Goal: Task Accomplishment & Management: Manage account settings

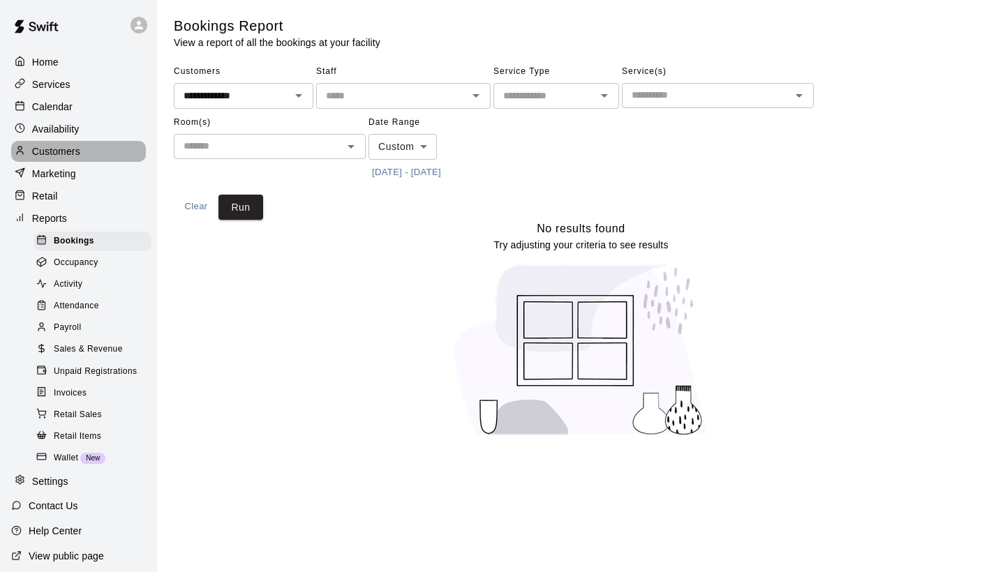
click at [70, 154] on p "Customers" at bounding box center [56, 151] width 48 height 14
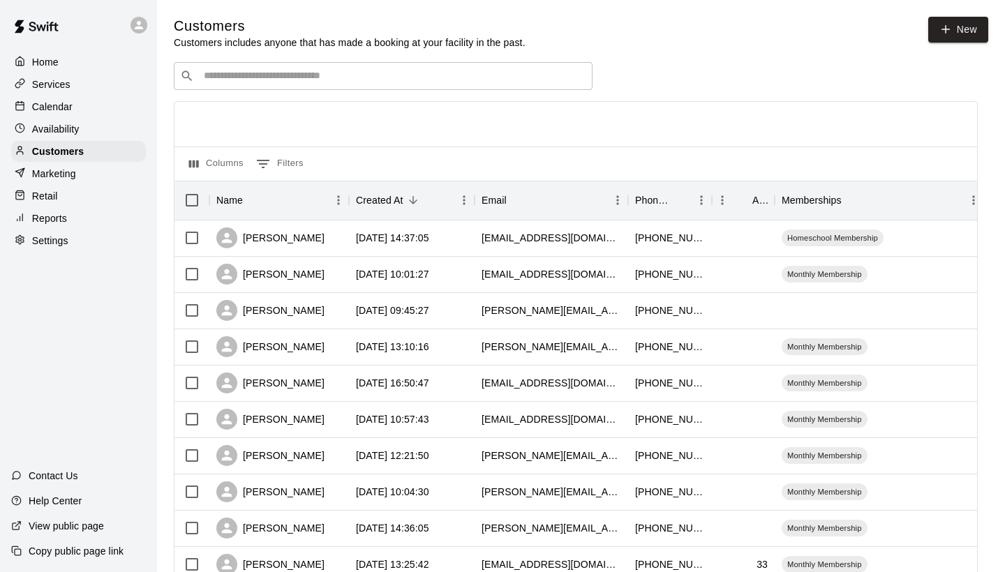
click at [313, 77] on input "Search customers by name or email" at bounding box center [393, 76] width 387 height 14
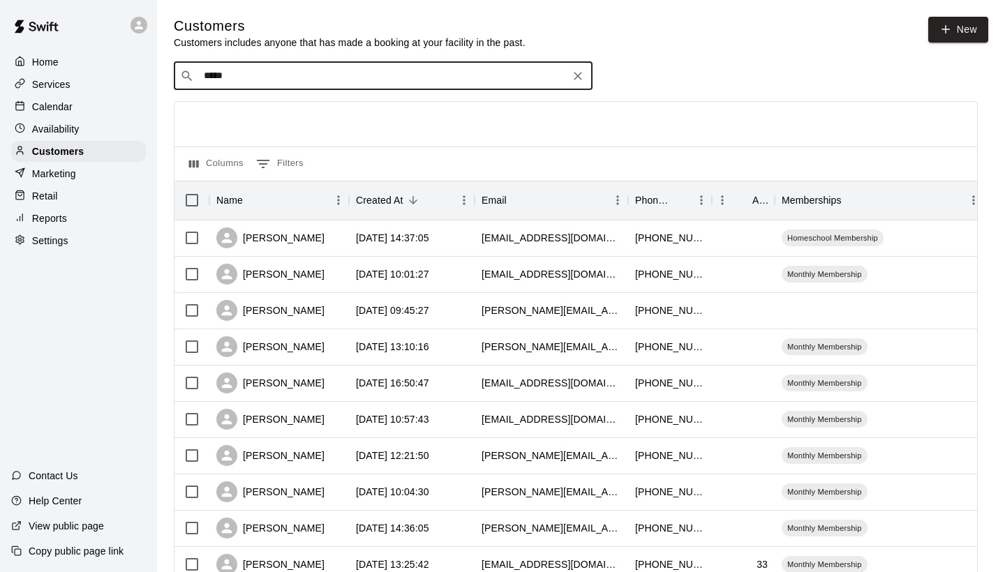
type input "******"
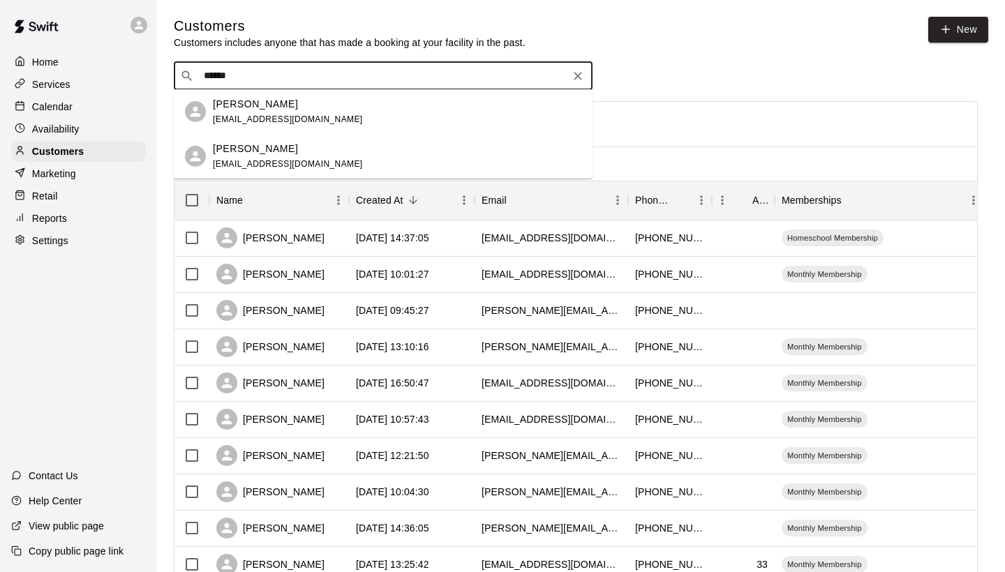
click at [236, 126] on div "[PERSON_NAME] [PERSON_NAME][EMAIL_ADDRESS][DOMAIN_NAME]" at bounding box center [288, 112] width 150 height 30
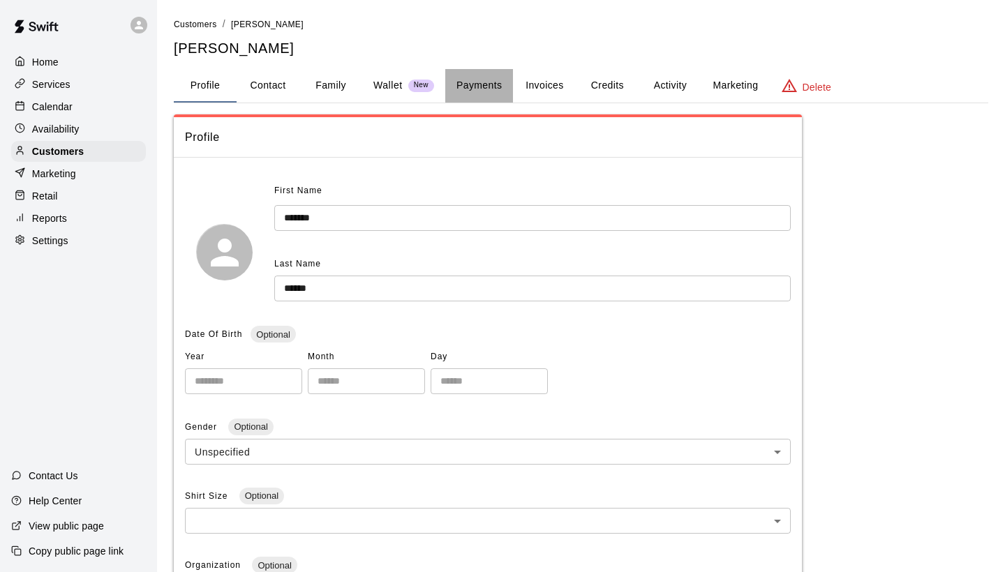
click at [485, 89] on button "Payments" at bounding box center [479, 86] width 68 height 34
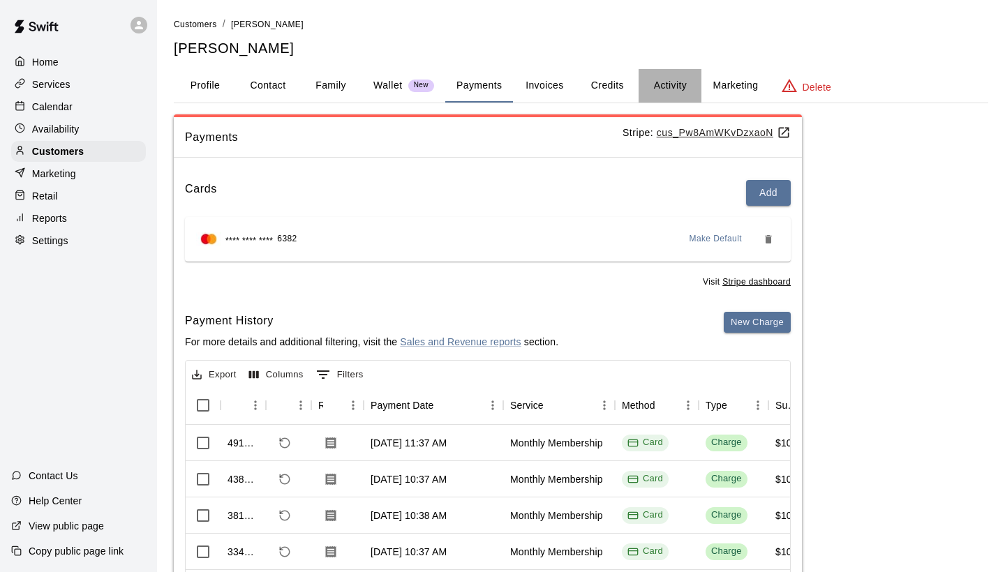
click at [653, 85] on button "Activity" at bounding box center [670, 86] width 63 height 34
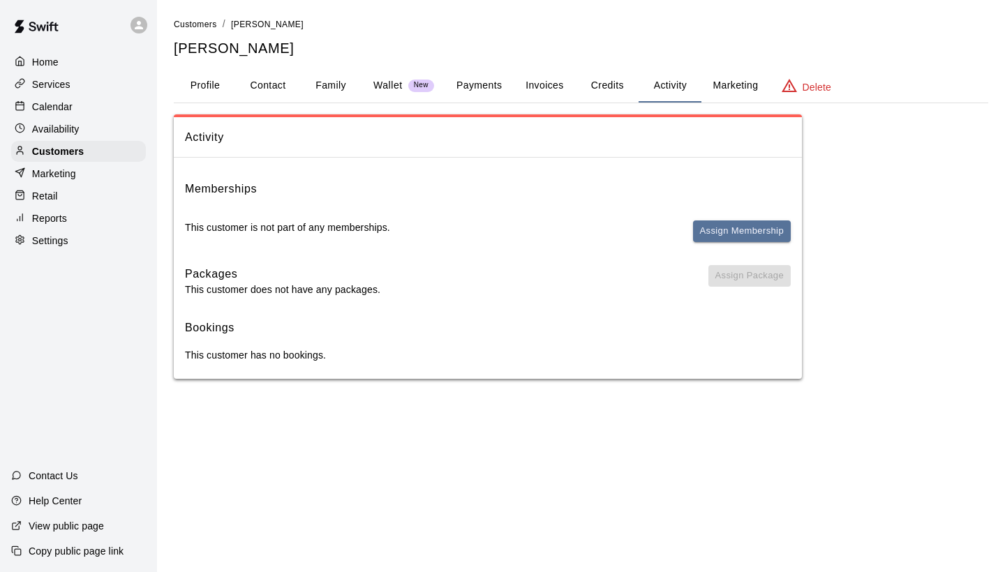
click at [475, 86] on button "Payments" at bounding box center [479, 86] width 68 height 34
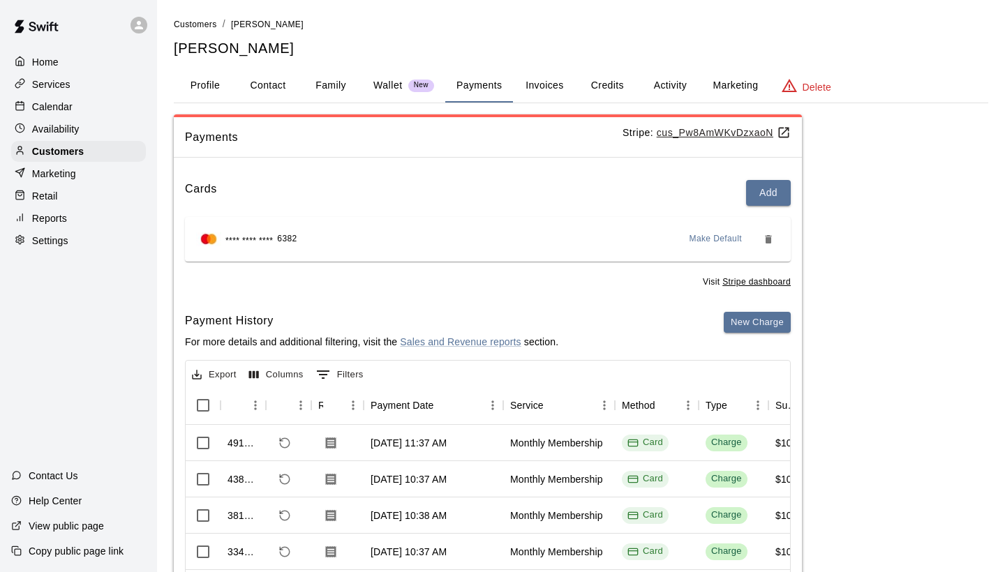
click at [762, 241] on button "Remove" at bounding box center [768, 239] width 22 height 22
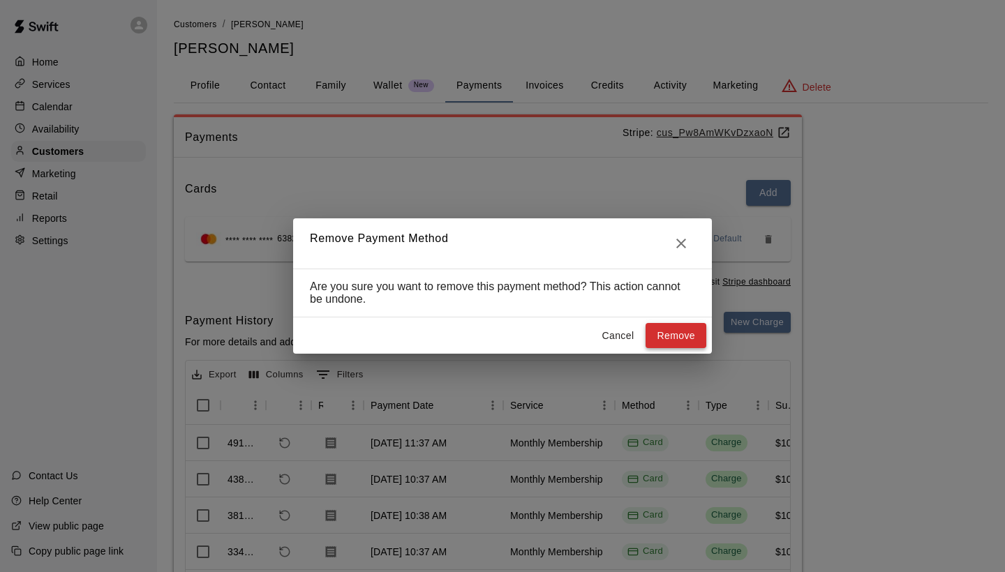
click at [656, 336] on button "Remove" at bounding box center [676, 336] width 61 height 26
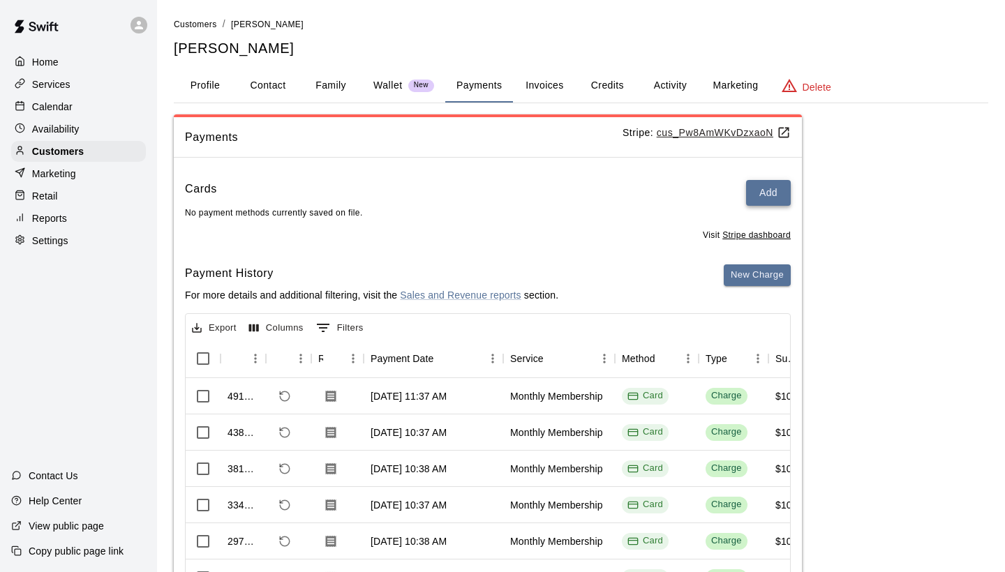
click at [773, 192] on button "Add" at bounding box center [768, 193] width 45 height 26
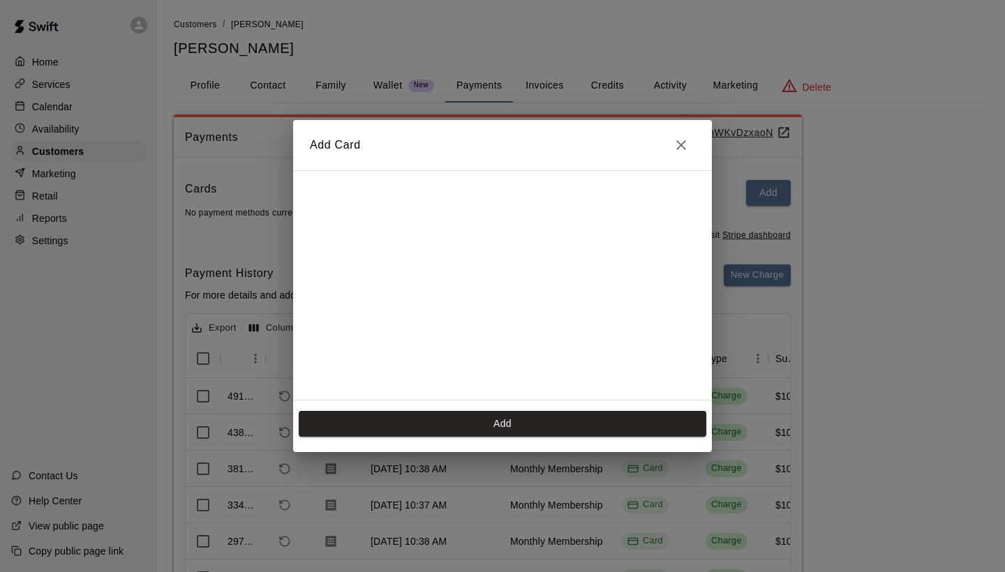
scroll to position [223, 0]
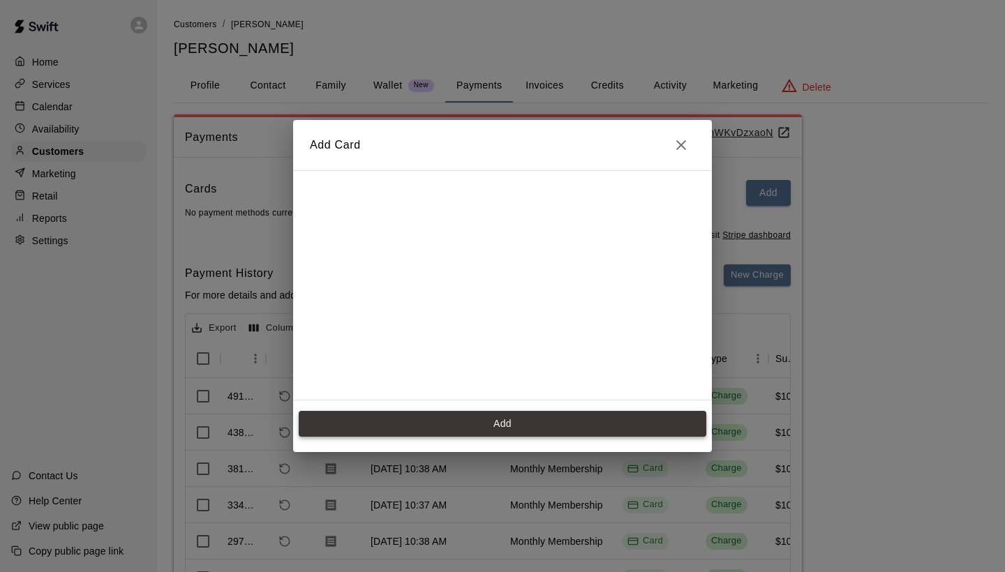
click at [525, 429] on button "Add" at bounding box center [503, 424] width 408 height 26
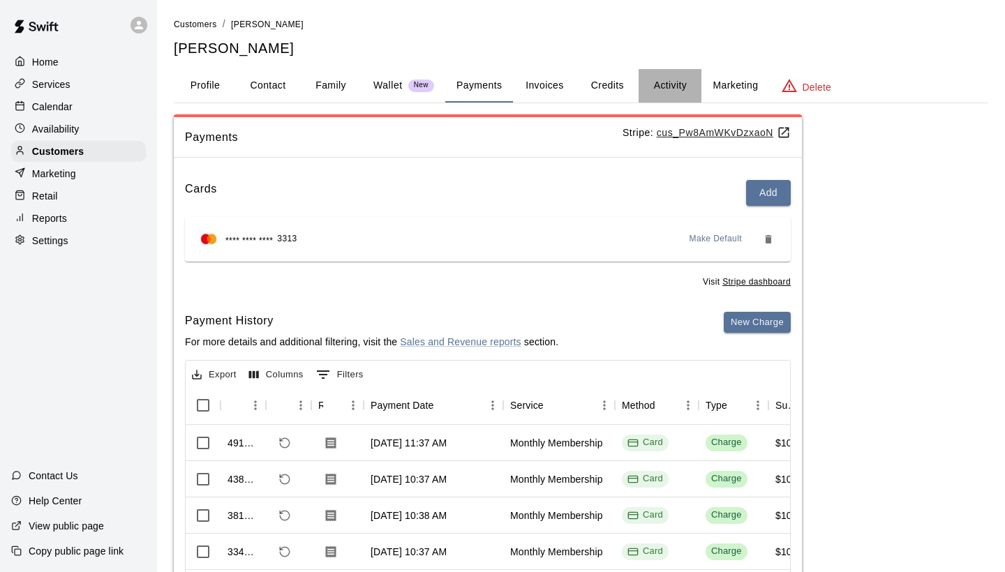
click at [672, 80] on button "Activity" at bounding box center [670, 86] width 63 height 34
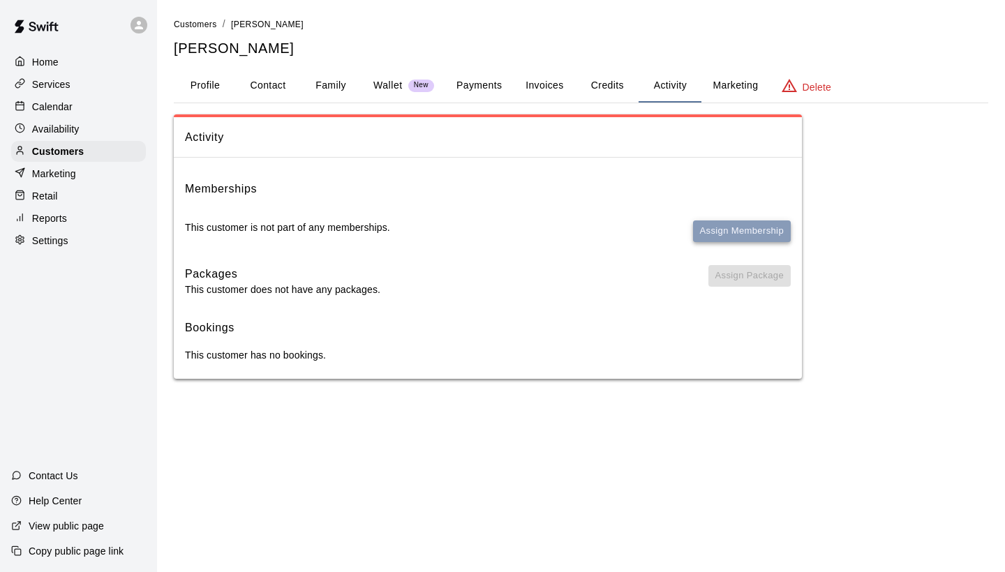
click at [753, 225] on button "Assign Membership" at bounding box center [742, 232] width 98 height 22
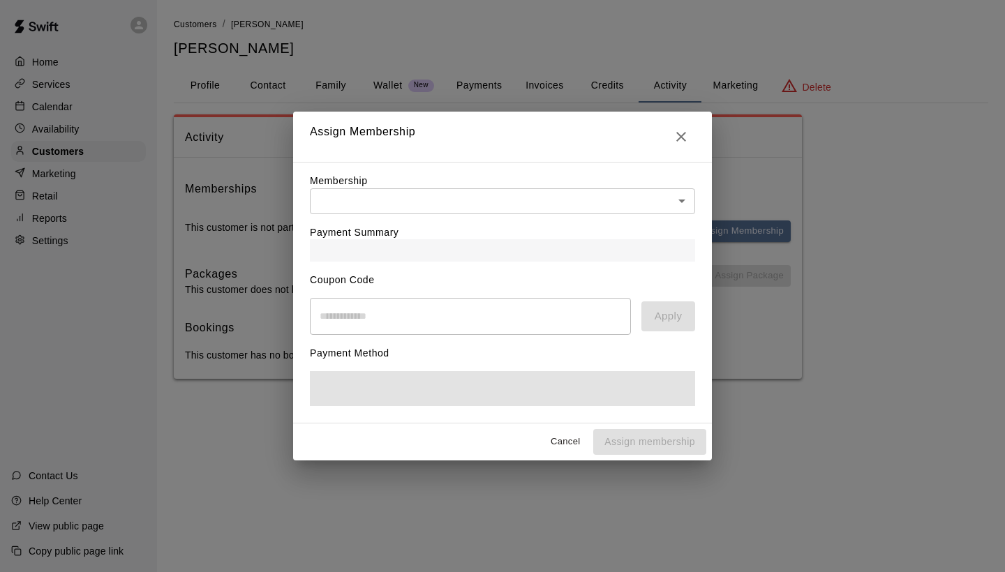
click at [462, 192] on body "Home Services Calendar Availability Customers Marketing Retail Reports Settings…" at bounding box center [502, 203] width 1005 height 407
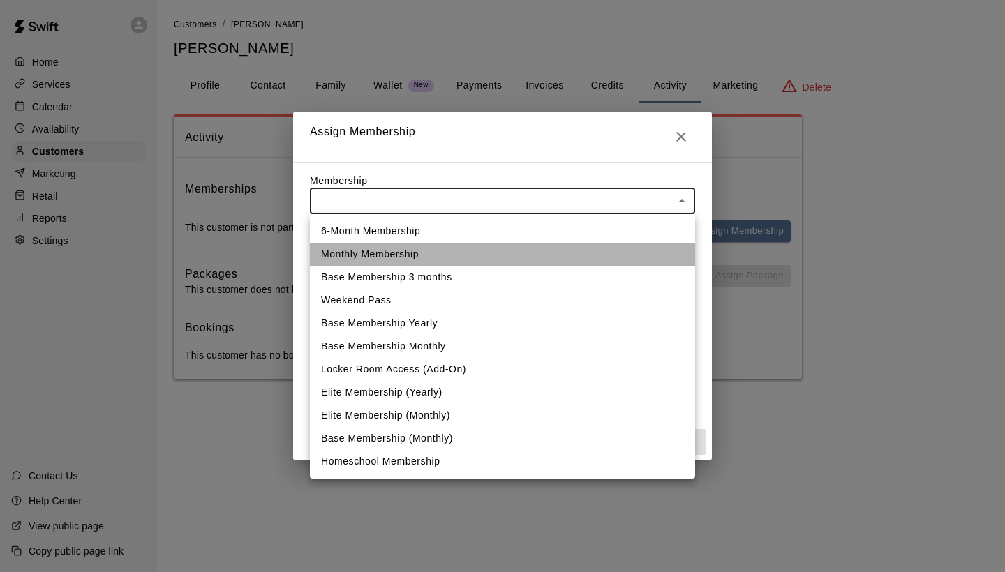
click at [368, 255] on li "Monthly Membership" at bounding box center [502, 254] width 385 height 23
type input "**********"
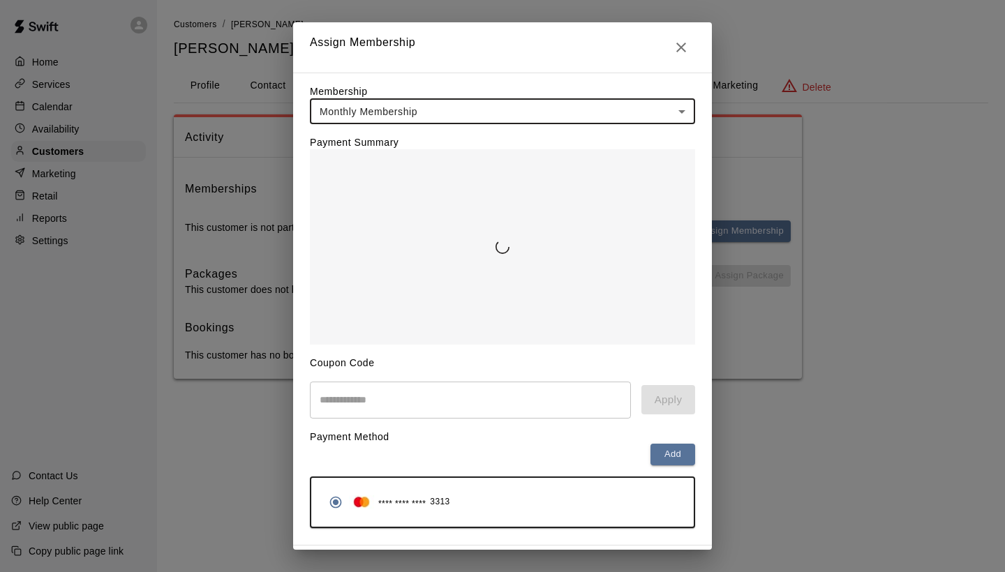
click at [496, 408] on input "text" at bounding box center [470, 400] width 321 height 37
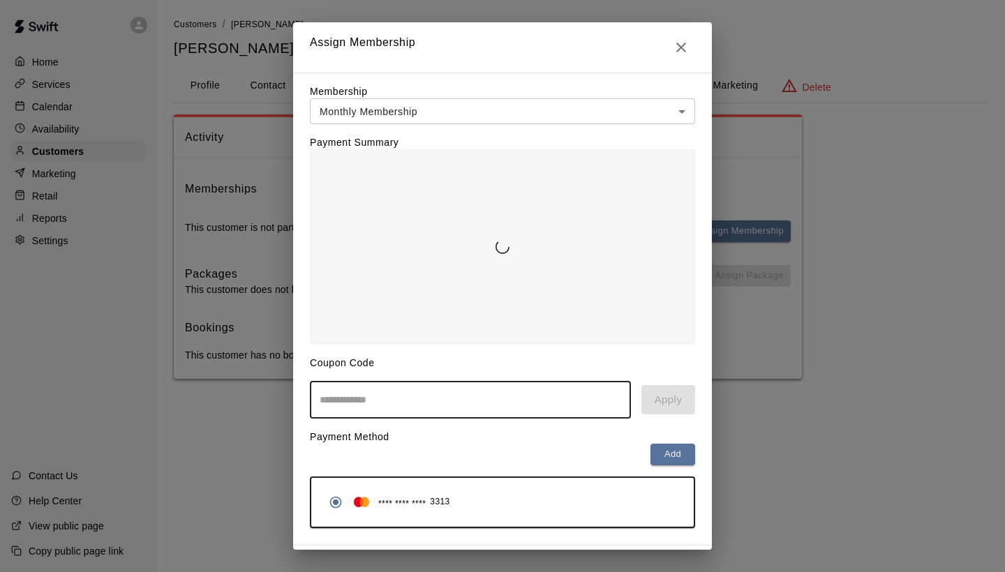
click at [491, 391] on input "text" at bounding box center [470, 400] width 321 height 37
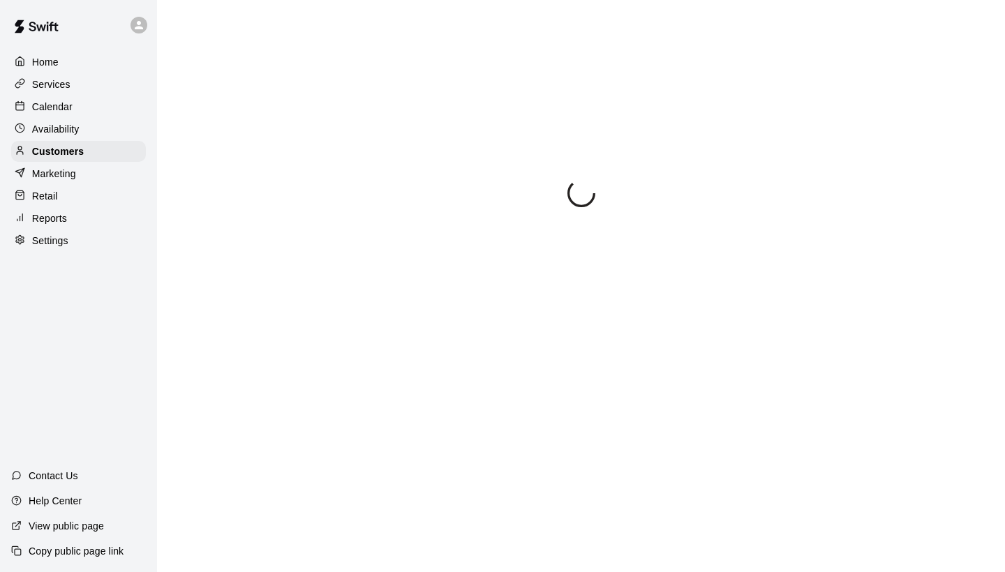
click at [61, 172] on p "Marketing" at bounding box center [54, 174] width 44 height 14
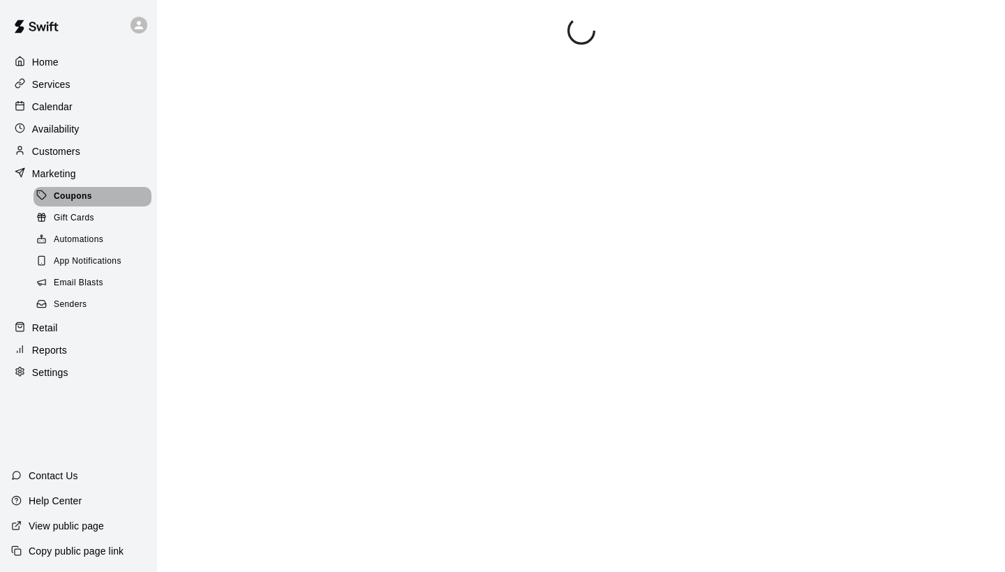
click at [69, 196] on span "Coupons" at bounding box center [73, 197] width 38 height 14
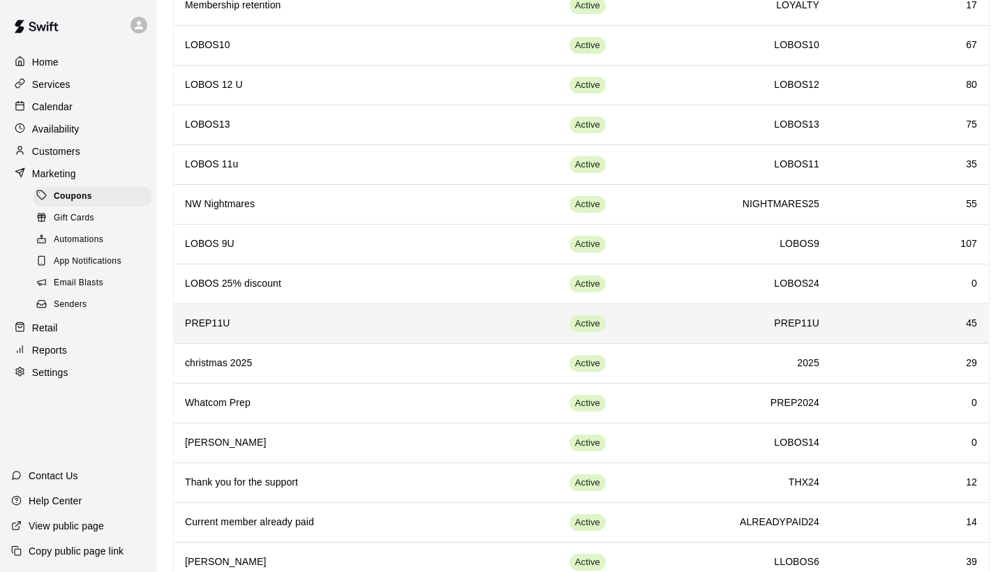
scroll to position [438, 0]
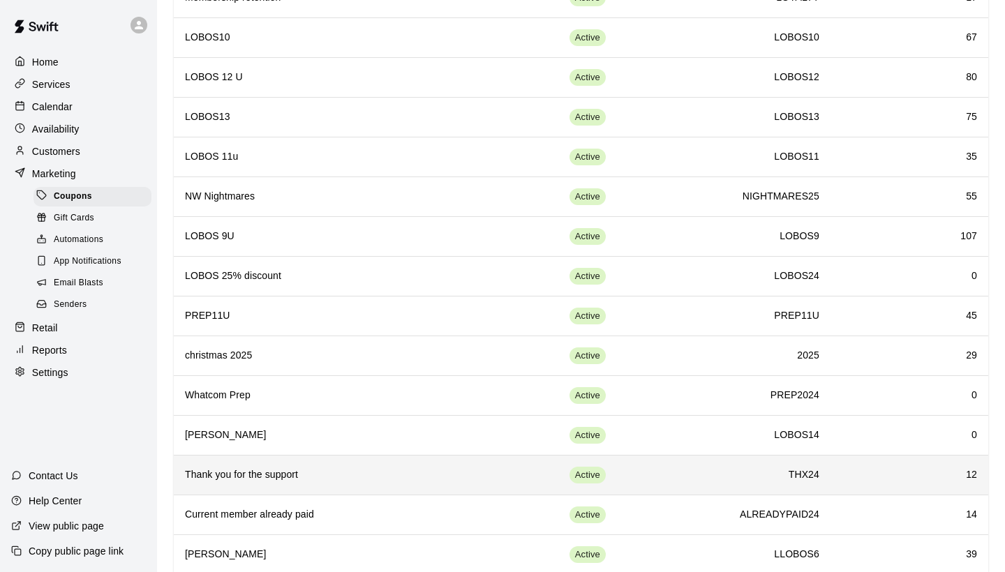
click at [406, 470] on h6 "Thank you for the support" at bounding box center [326, 475] width 283 height 15
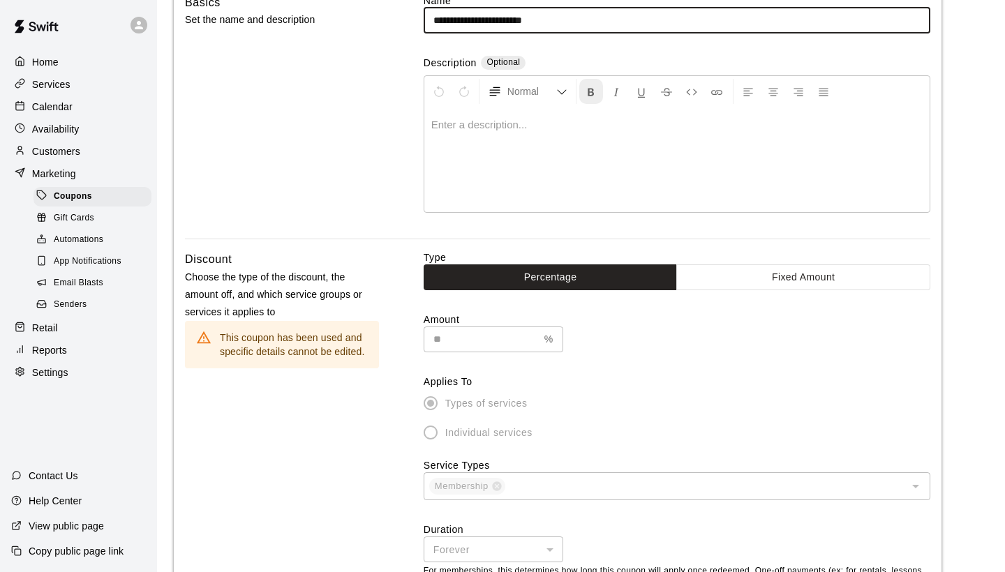
scroll to position [138, 0]
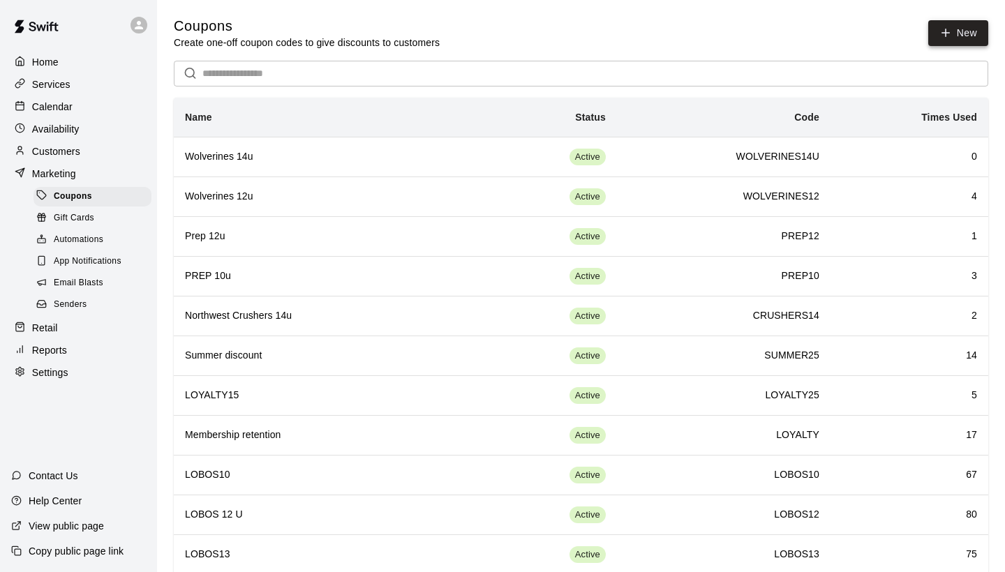
click at [968, 34] on button "New" at bounding box center [958, 33] width 60 height 26
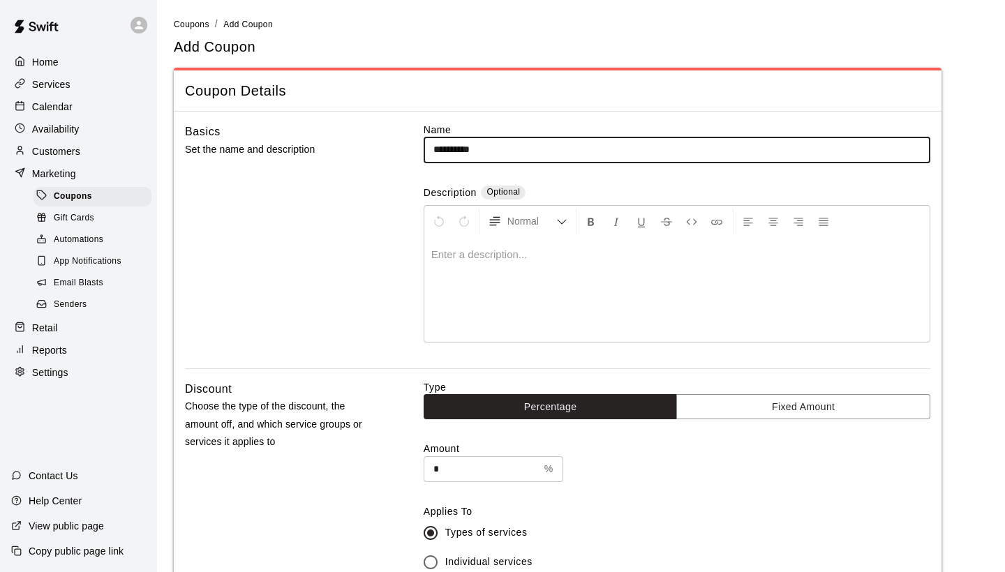
type input "**********"
click at [519, 470] on input "*" at bounding box center [481, 470] width 115 height 26
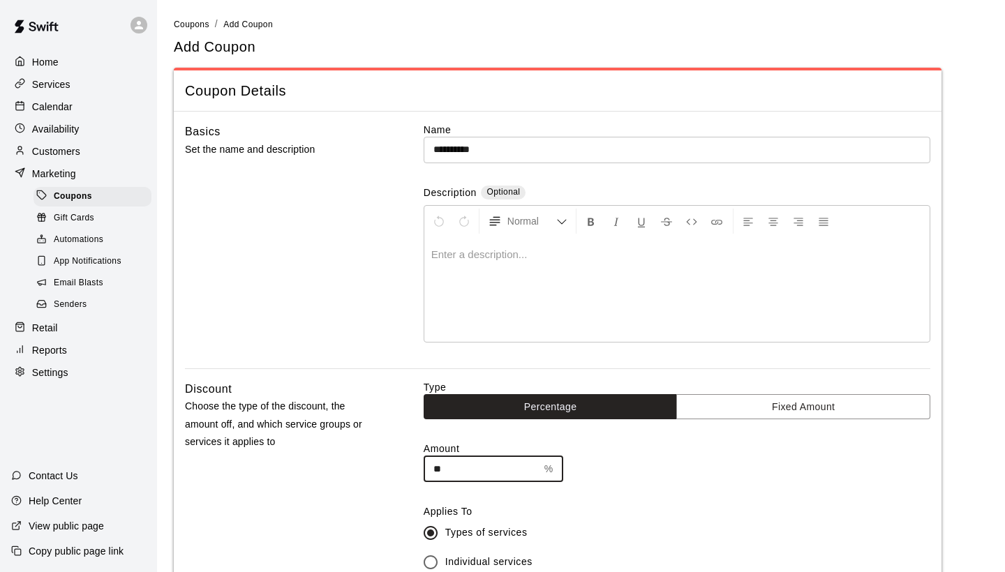
type input "**"
click at [739, 533] on label "Types of services" at bounding box center [667, 533] width 503 height 29
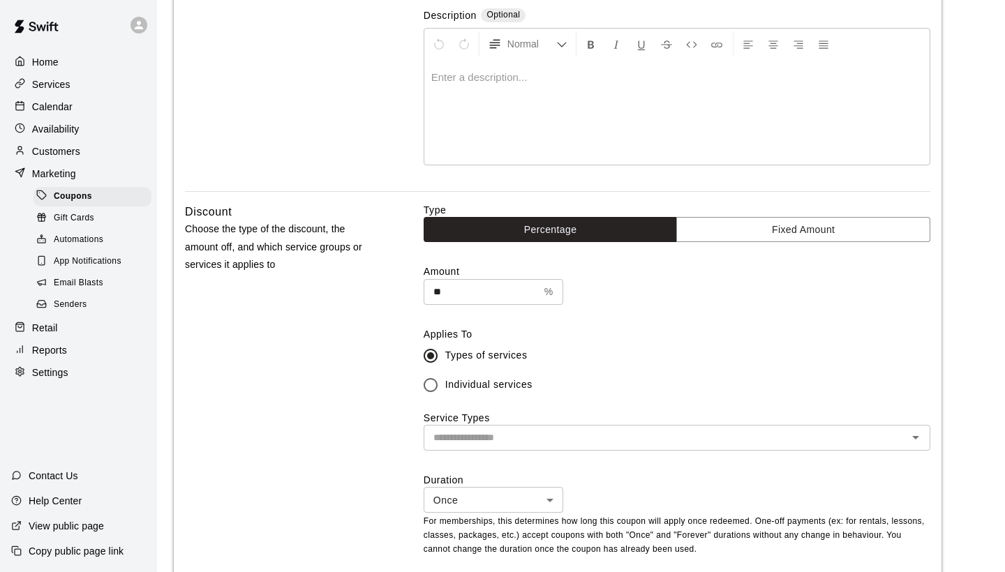
scroll to position [184, 0]
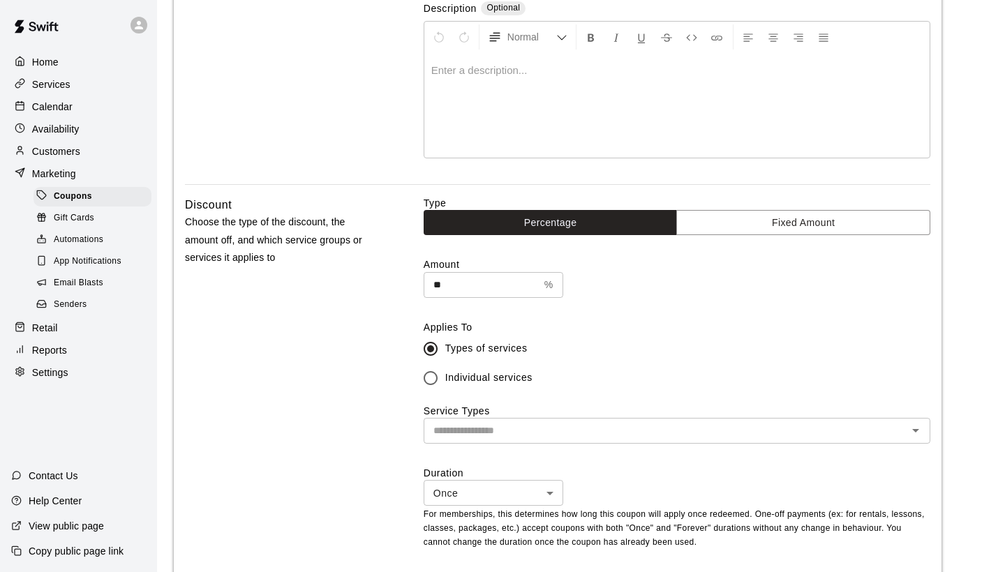
click at [586, 422] on input "text" at bounding box center [665, 430] width 475 height 17
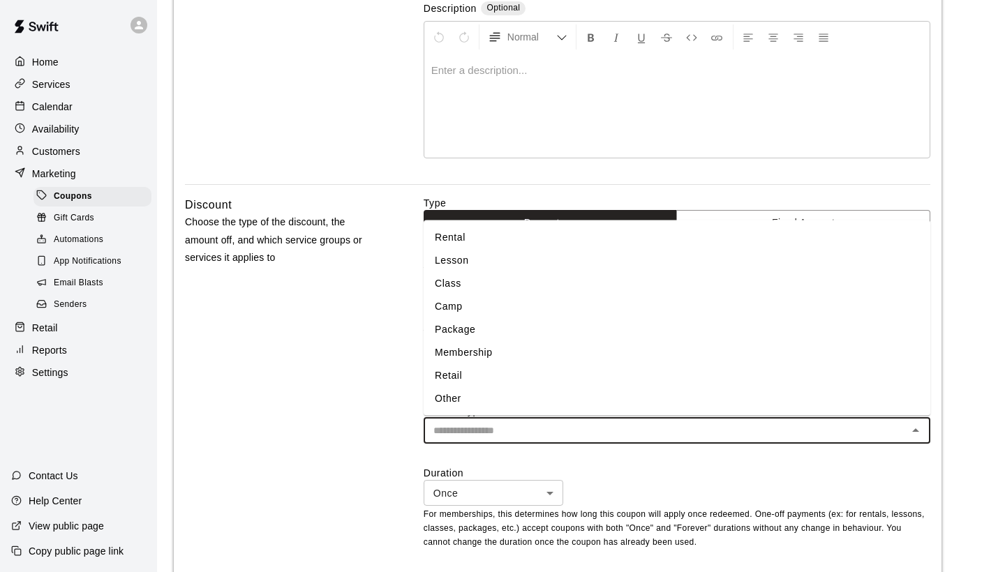
click at [467, 348] on li "Membership" at bounding box center [677, 352] width 507 height 23
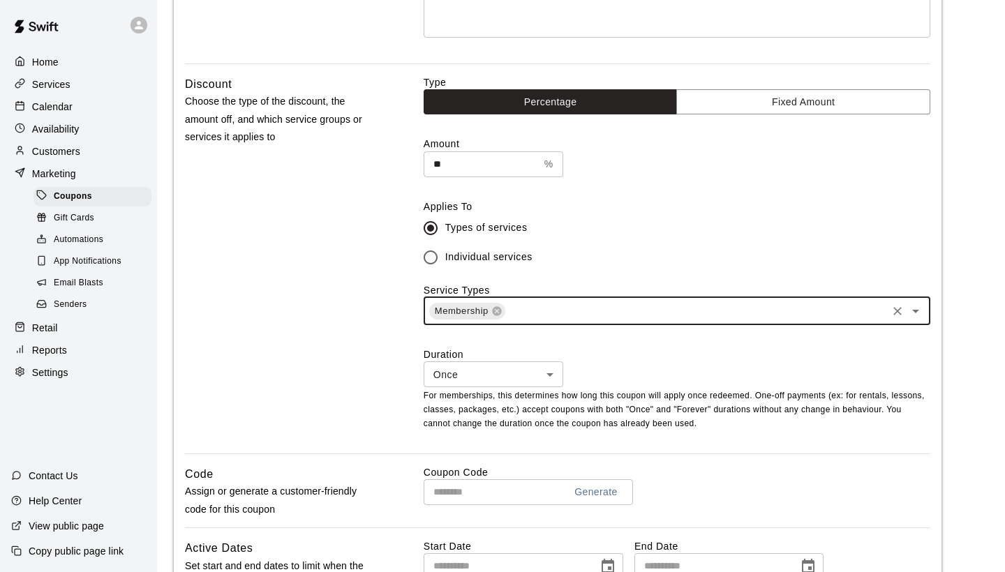
scroll to position [311, 0]
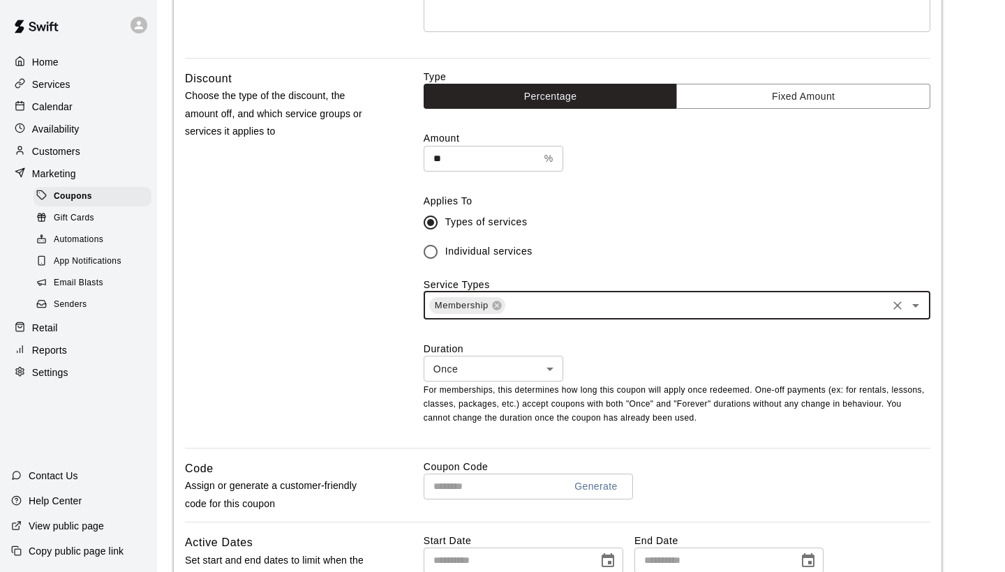
click at [489, 362] on body "**********" at bounding box center [502, 296] width 1005 height 1214
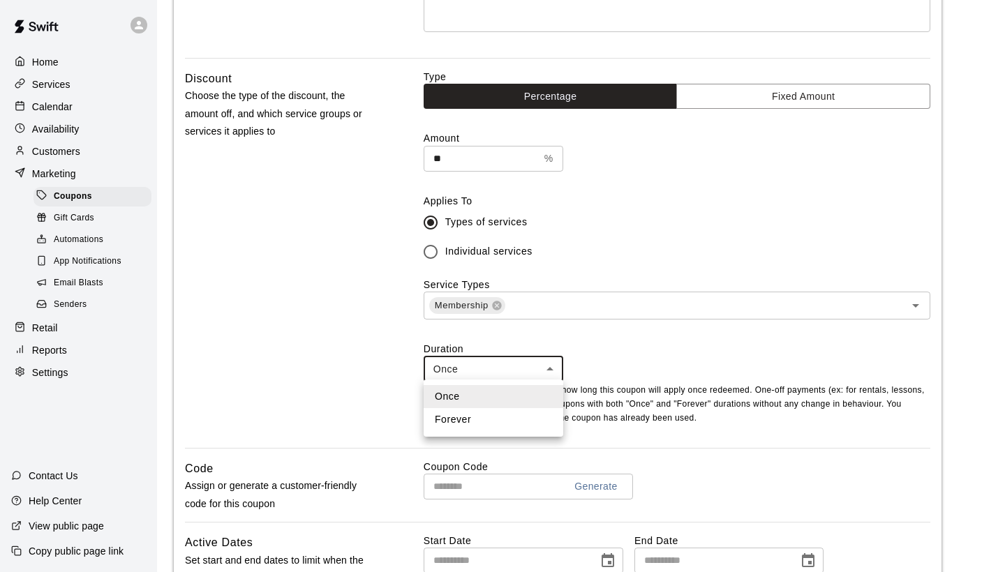
click at [466, 417] on li "Forever" at bounding box center [494, 419] width 140 height 23
type input "*******"
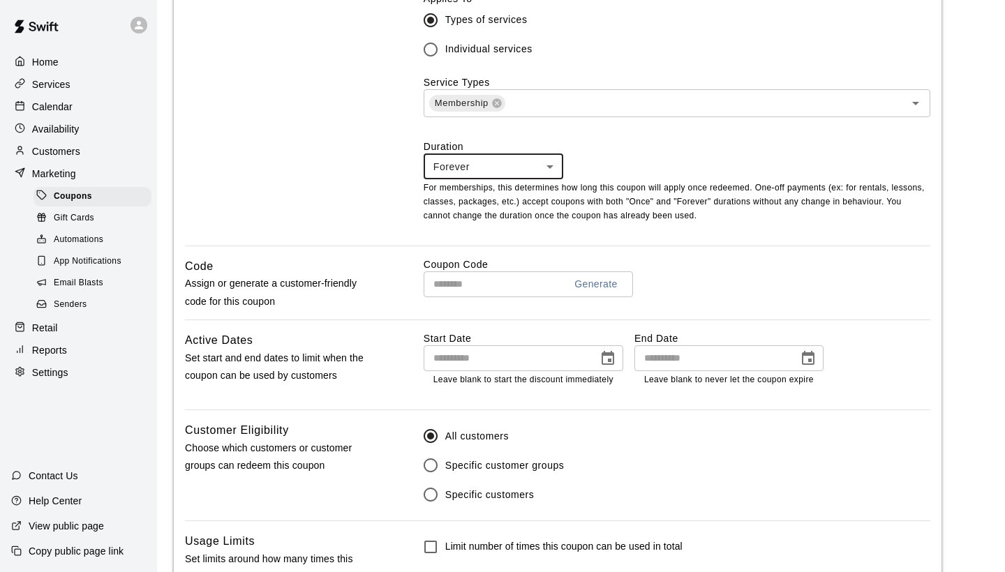
scroll to position [544, 0]
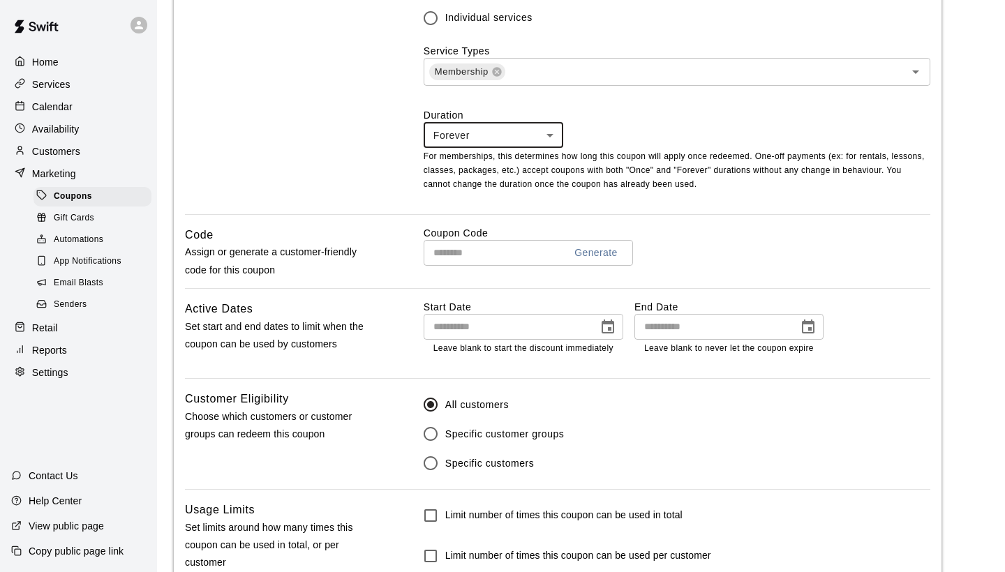
click at [499, 249] on input "text" at bounding box center [489, 253] width 130 height 26
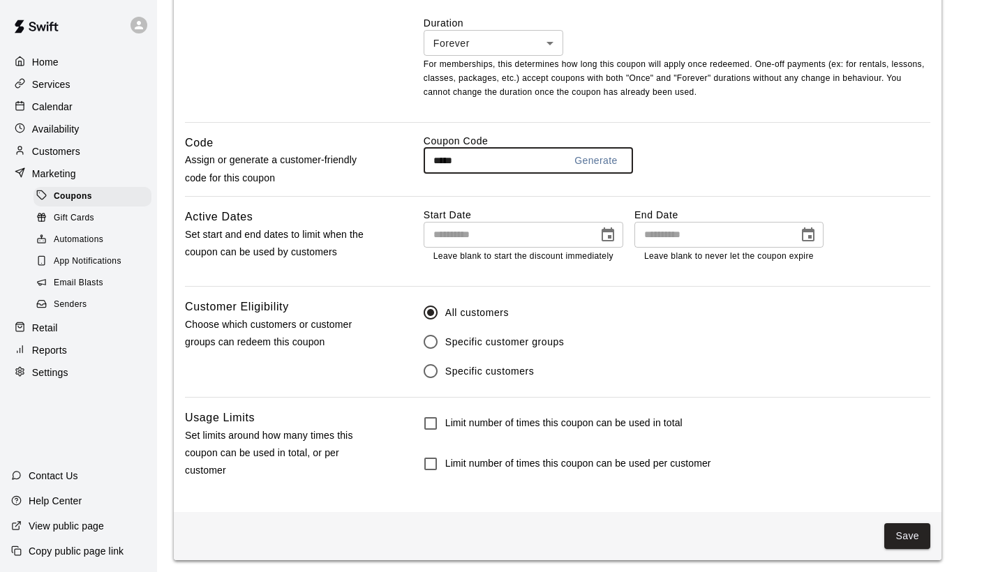
scroll to position [636, 0]
type input "*****"
click at [917, 541] on button "Save" at bounding box center [907, 537] width 46 height 26
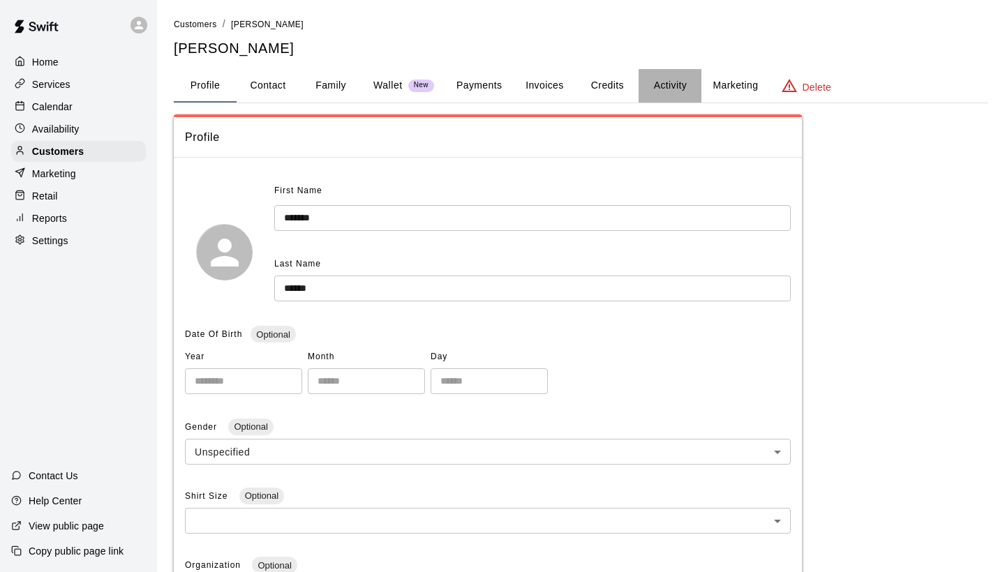
click at [658, 82] on button "Activity" at bounding box center [670, 86] width 63 height 34
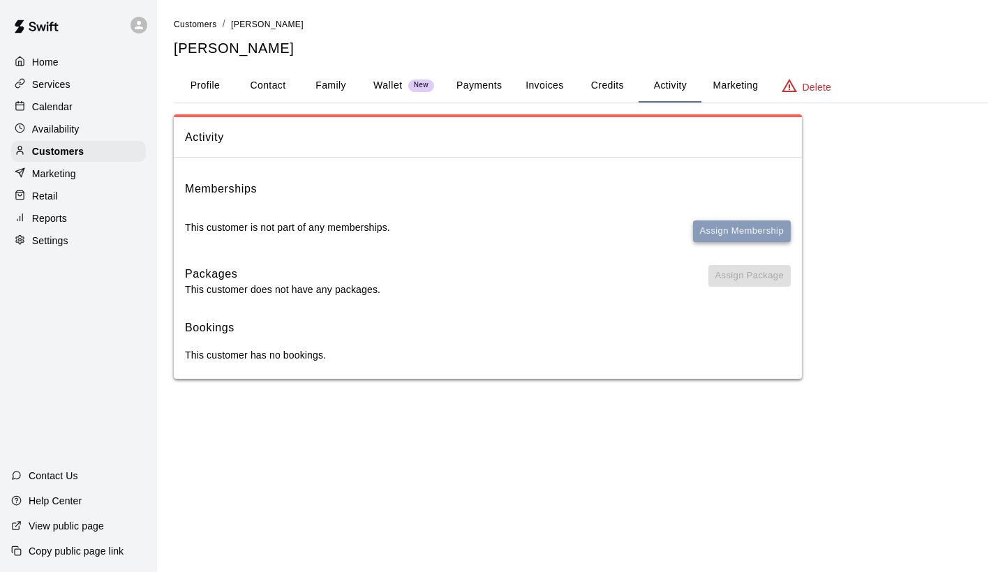
click at [750, 223] on button "Assign Membership" at bounding box center [742, 232] width 98 height 22
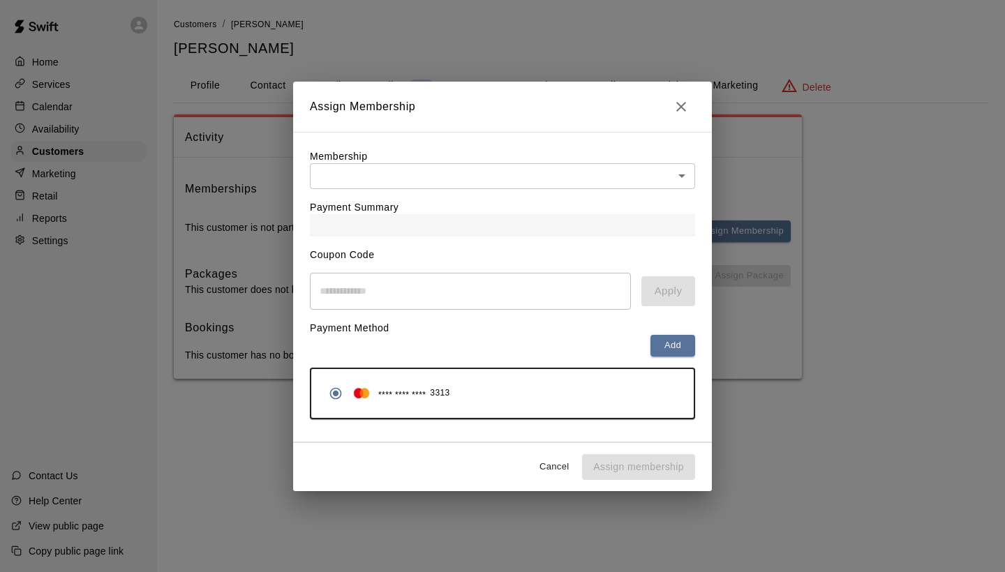
click at [493, 314] on div "Payment Method Add **** **** **** 3313" at bounding box center [502, 365] width 385 height 110
click at [523, 179] on body "Home Services Calendar Availability Customers Marketing Retail Reports Settings…" at bounding box center [502, 203] width 1005 height 407
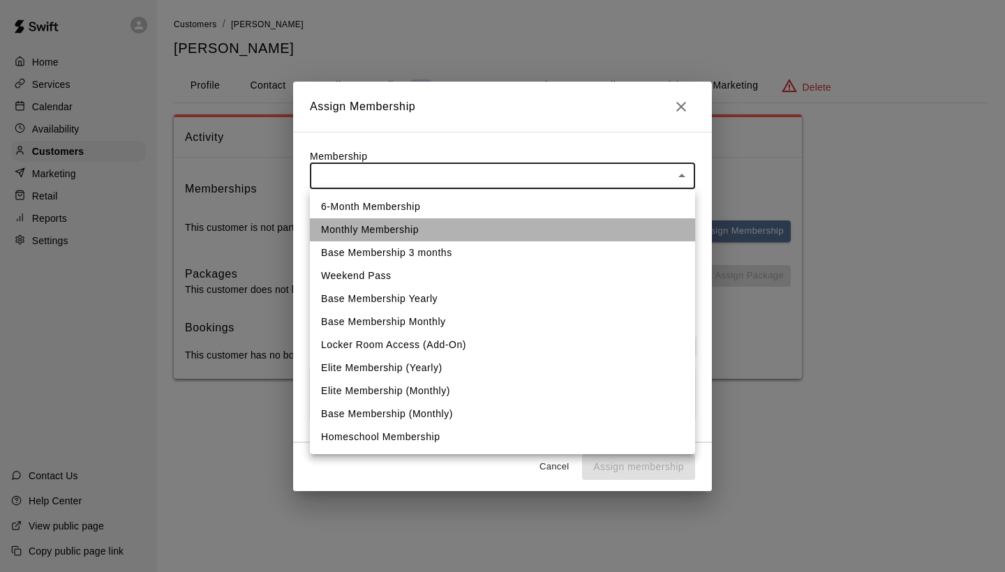
click at [396, 238] on li "Monthly Membership" at bounding box center [502, 229] width 385 height 23
type input "**********"
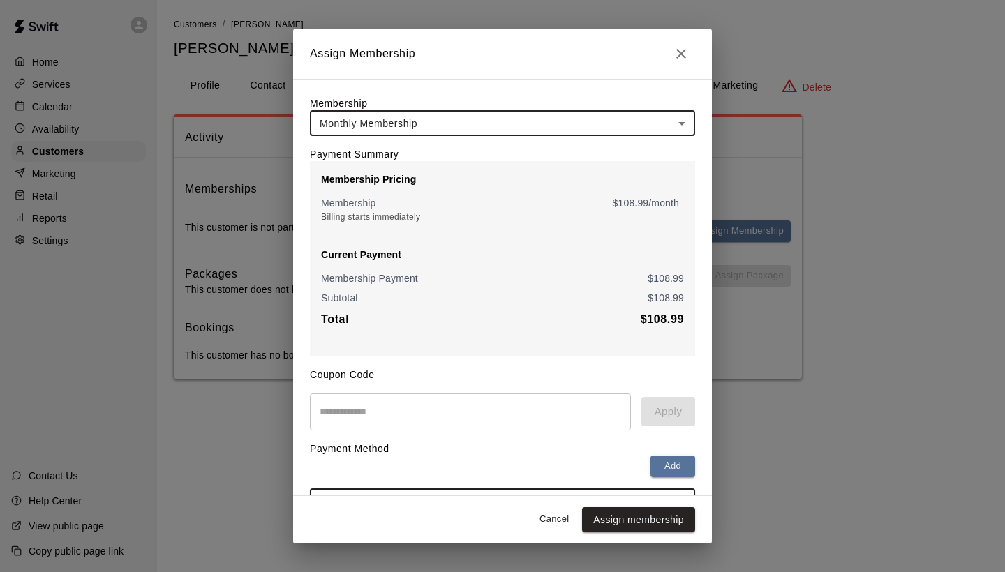
click at [382, 411] on input "text" at bounding box center [470, 412] width 321 height 37
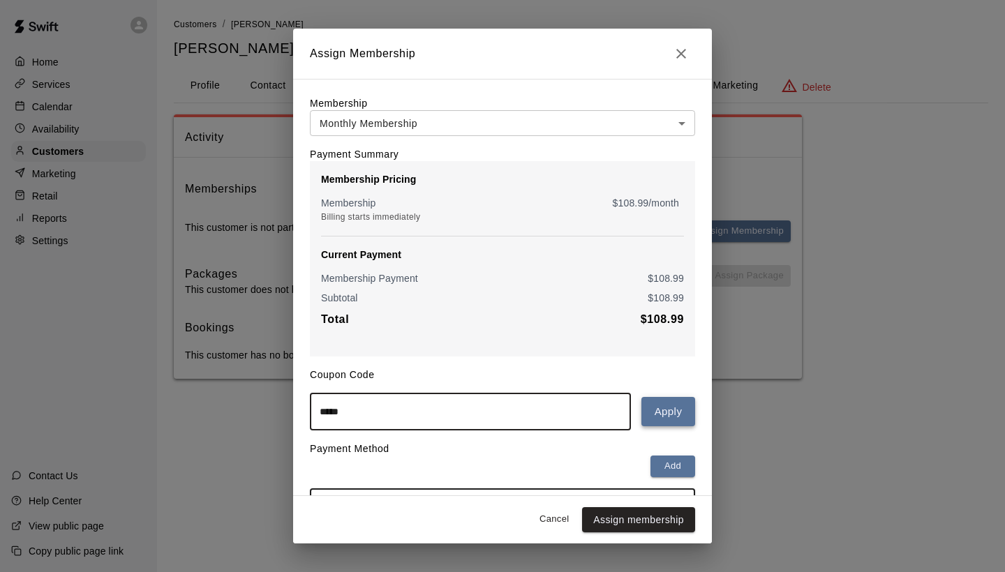
type input "*****"
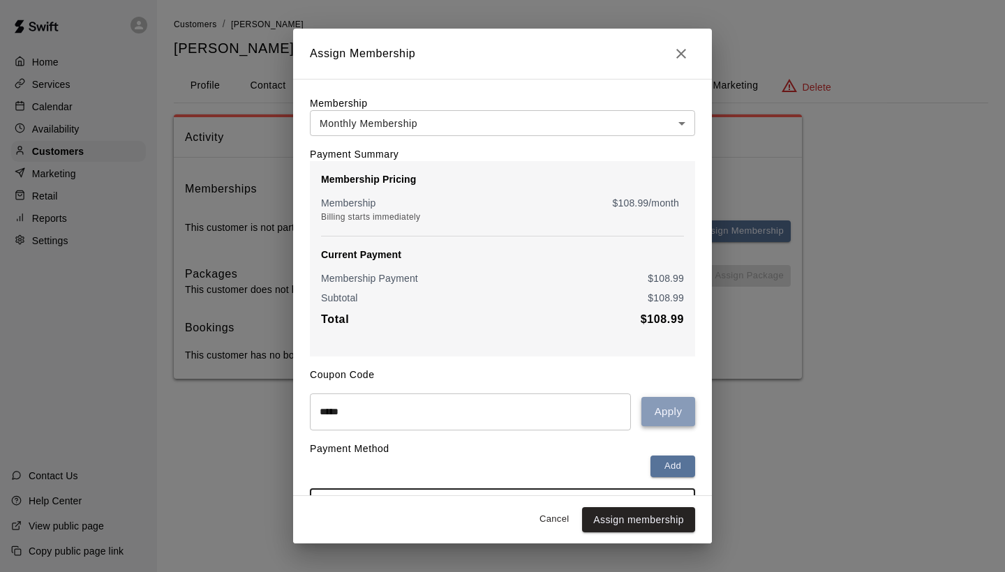
click at [684, 413] on button "Apply" at bounding box center [669, 411] width 54 height 29
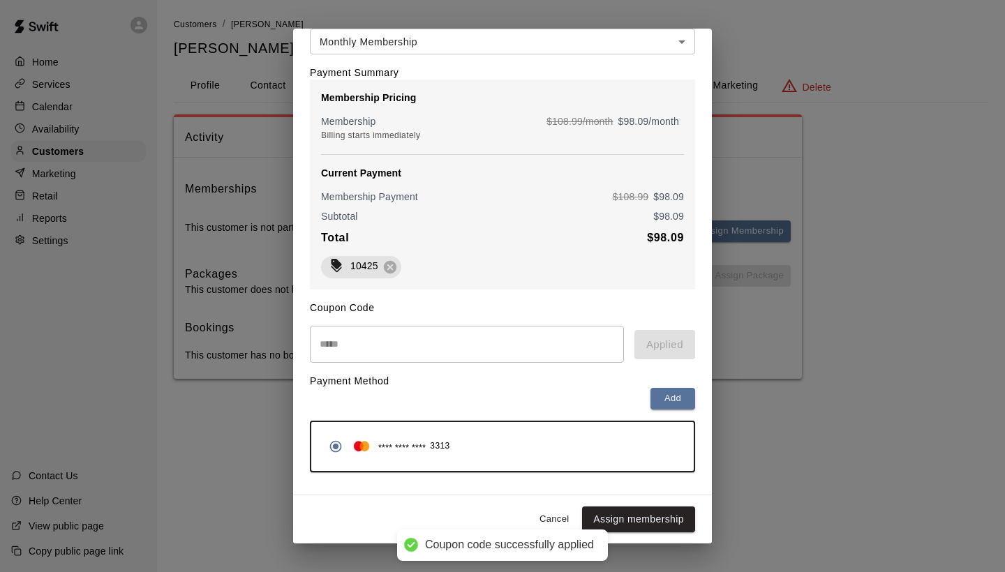
scroll to position [80, 0]
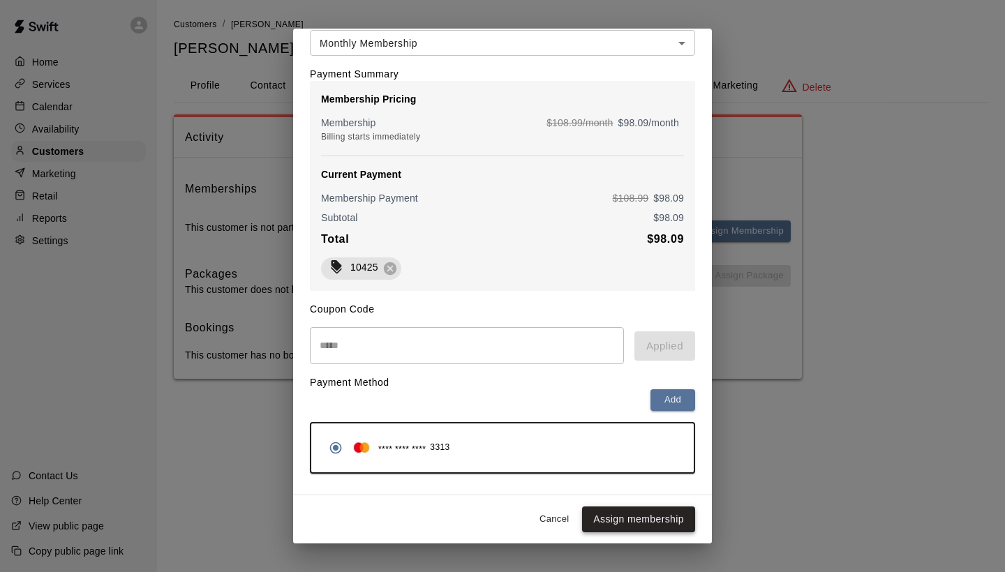
click at [615, 515] on button "Assign membership" at bounding box center [638, 520] width 113 height 26
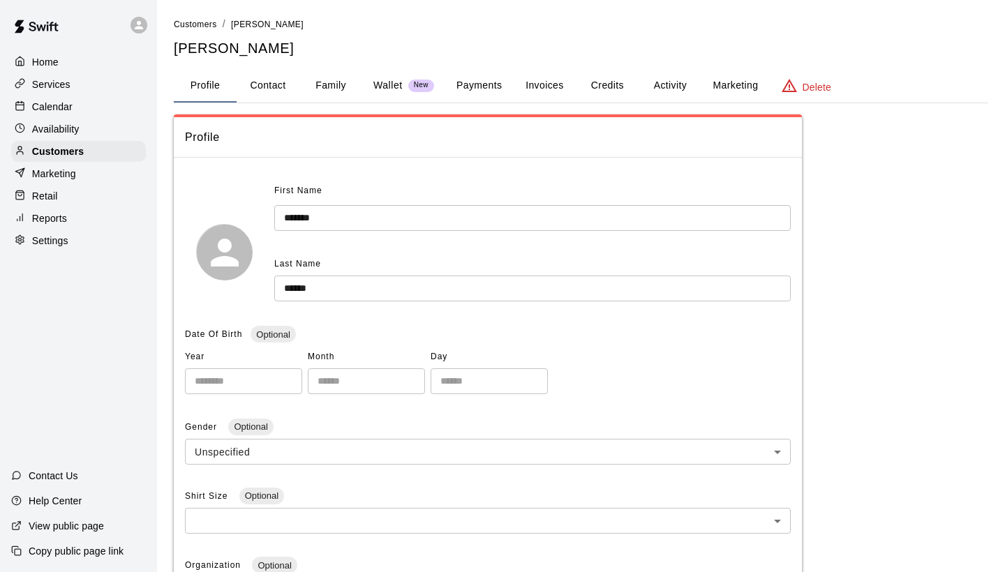
click at [681, 76] on button "Activity" at bounding box center [670, 86] width 63 height 34
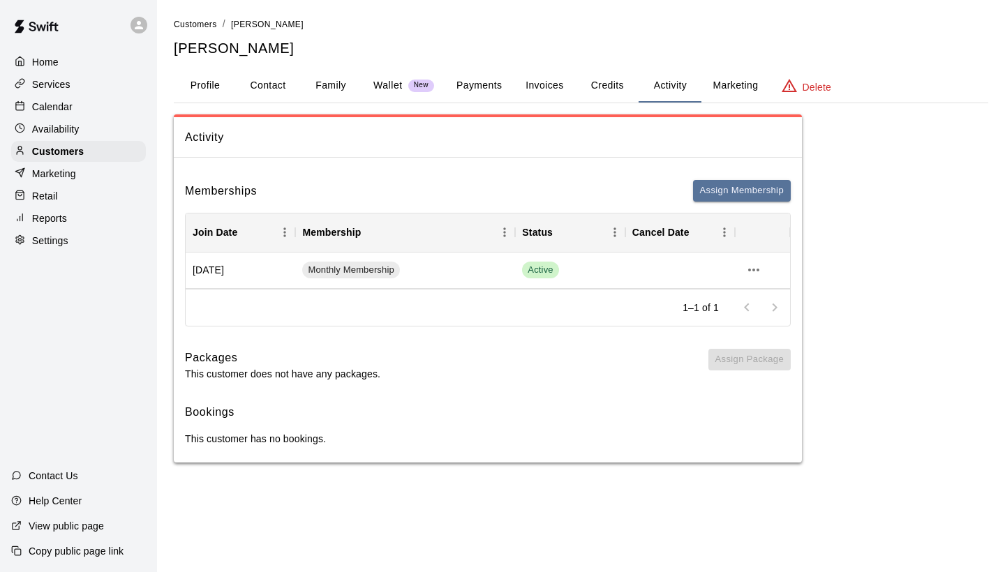
click at [317, 87] on button "Family" at bounding box center [330, 86] width 63 height 34
